Goal: Task Accomplishment & Management: Manage account settings

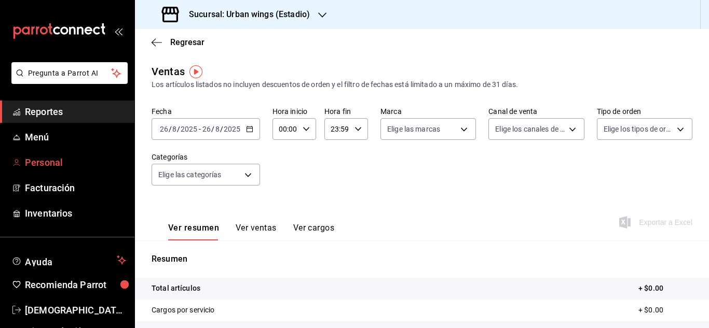
click at [64, 170] on link "Personal" at bounding box center [67, 163] width 134 height 22
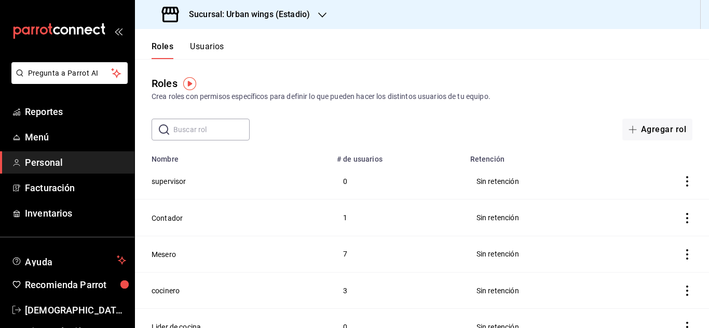
click at [202, 48] on button "Usuarios" at bounding box center [207, 51] width 34 height 18
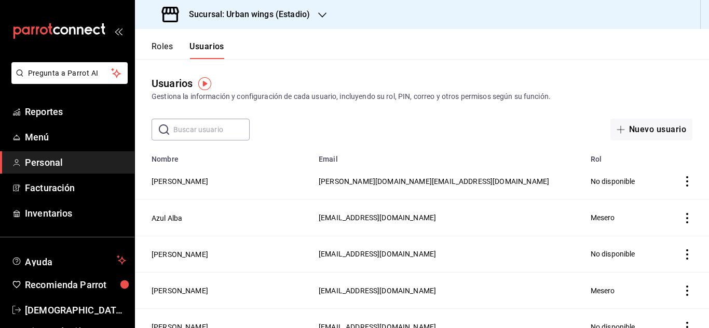
click at [682, 182] on icon "actions" at bounding box center [687, 181] width 10 height 10
click at [478, 174] on div at bounding box center [354, 164] width 709 height 328
click at [181, 183] on button "[PERSON_NAME]" at bounding box center [180, 181] width 57 height 10
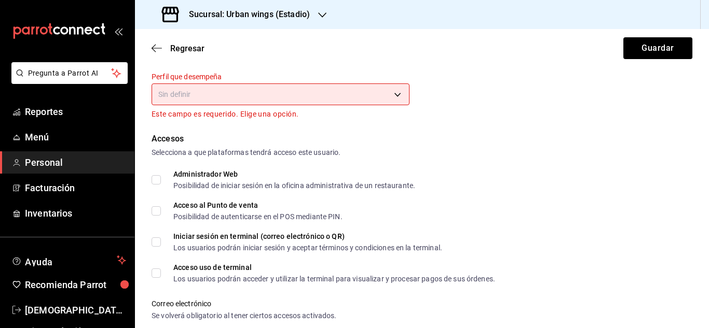
scroll to position [172, 0]
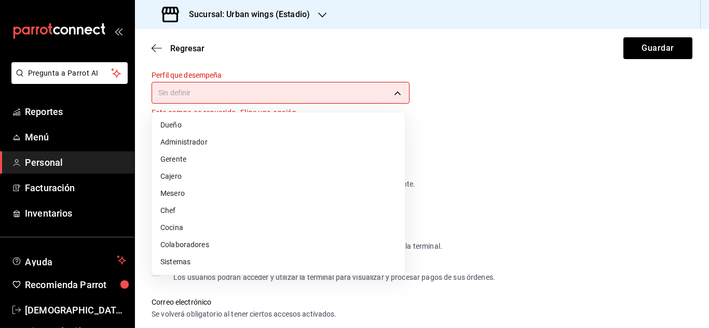
click at [392, 88] on body "Pregunta a Parrot AI Reportes Menú Personal Facturación Inventarios Ayuda Recom…" at bounding box center [354, 164] width 709 height 328
click at [205, 141] on li "Administrador" at bounding box center [278, 142] width 253 height 17
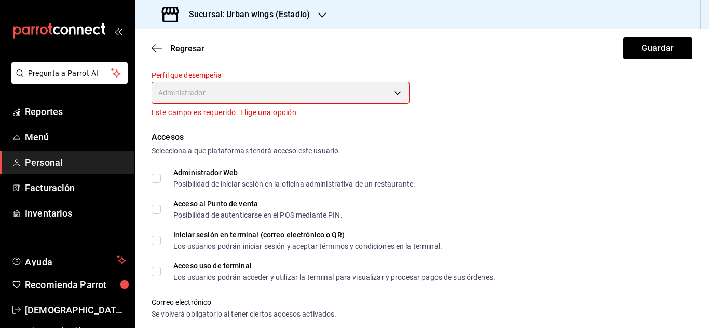
type input "ADMIN"
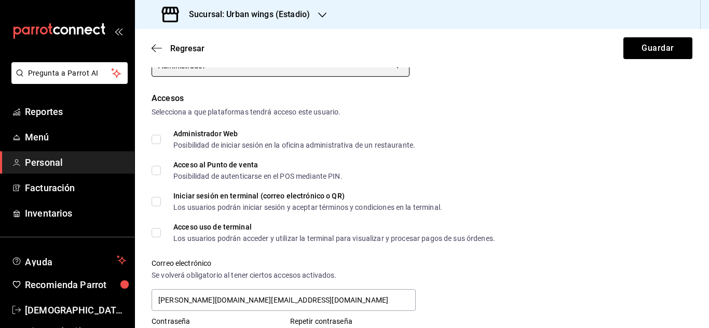
scroll to position [206, 0]
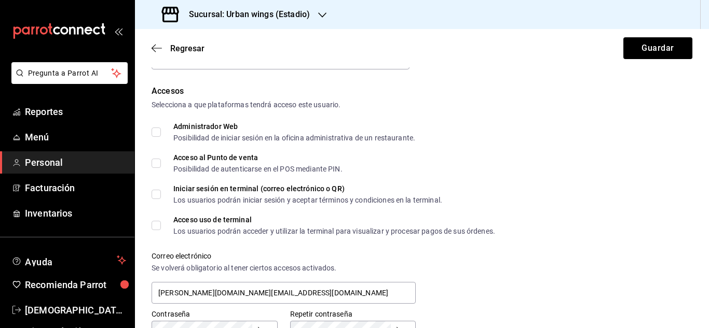
click at [161, 126] on span "Administrador Web Posibilidad de iniciar sesión en la oficina administrativa de…" at bounding box center [288, 132] width 254 height 19
click at [161, 128] on input "Administrador Web Posibilidad de iniciar sesión en la oficina administrativa de…" at bounding box center [156, 132] width 9 height 9
checkbox input "true"
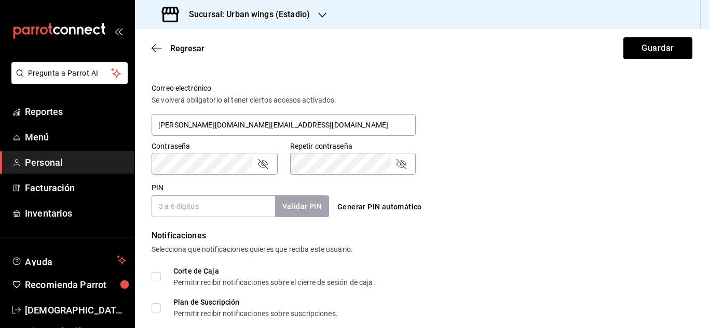
scroll to position [376, 0]
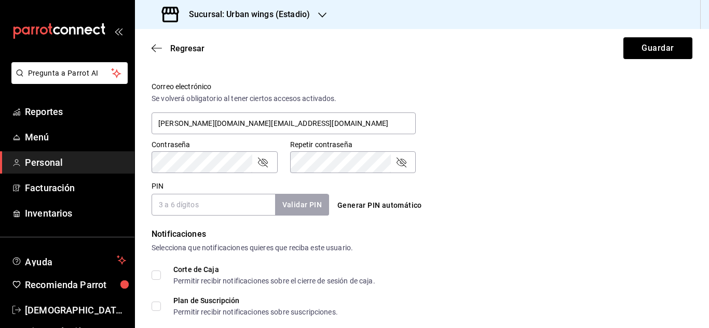
click at [252, 201] on input "PIN" at bounding box center [213, 205] width 123 height 22
type input "2809"
click at [294, 203] on button "Validar PIN" at bounding box center [301, 205] width 55 height 22
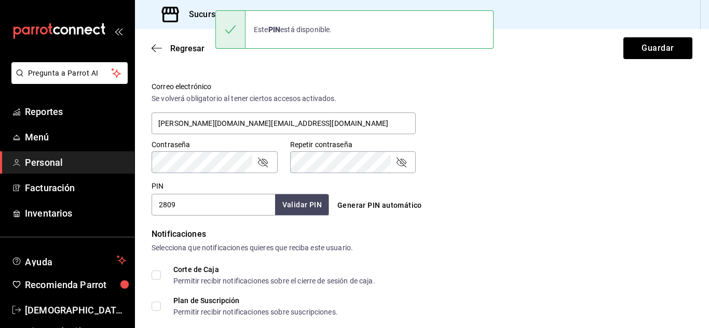
scroll to position [501, 0]
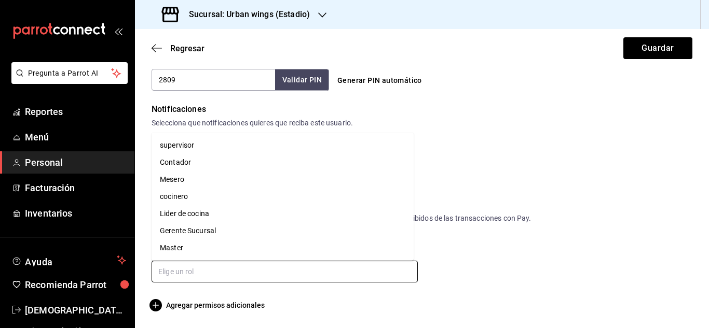
click at [337, 273] on input "text" at bounding box center [285, 272] width 266 height 22
click at [182, 245] on li "Master" at bounding box center [283, 248] width 262 height 17
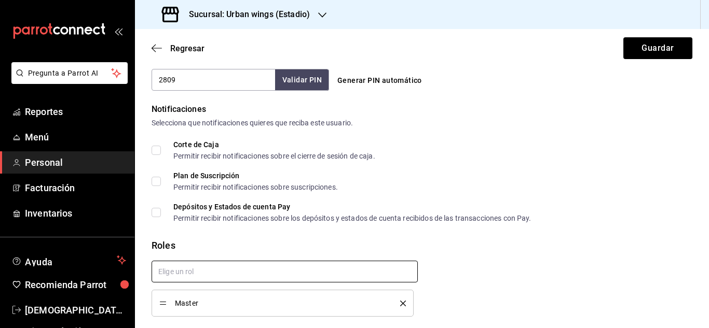
checkbox input "true"
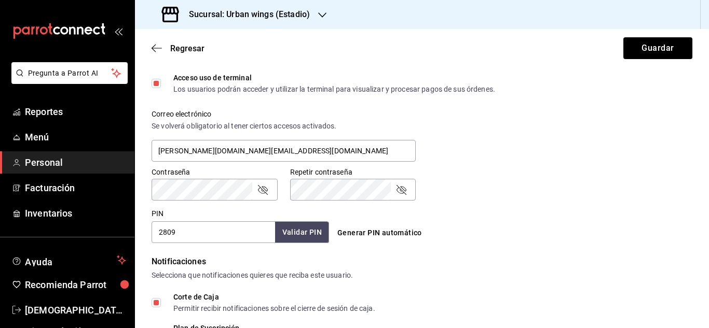
scroll to position [350, 0]
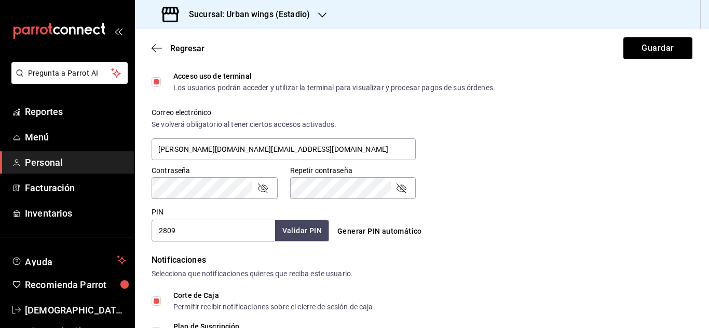
click at [261, 192] on icon "passwordField" at bounding box center [262, 188] width 12 height 12
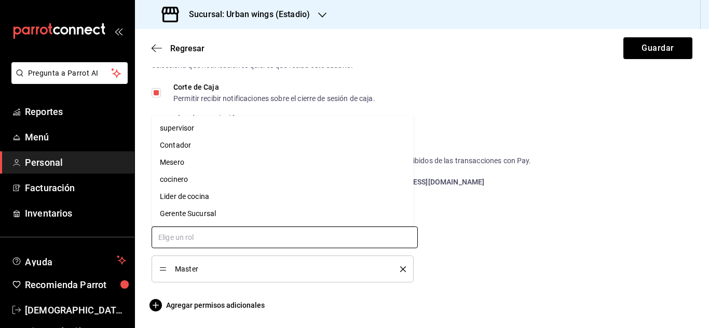
click at [365, 233] on input "text" at bounding box center [285, 238] width 266 height 22
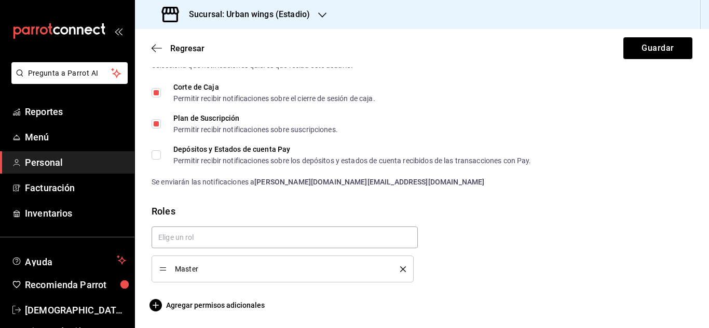
click at [485, 251] on div "Master" at bounding box center [417, 250] width 549 height 64
click at [666, 50] on button "Guardar" at bounding box center [657, 48] width 69 height 22
